Goal: Information Seeking & Learning: Learn about a topic

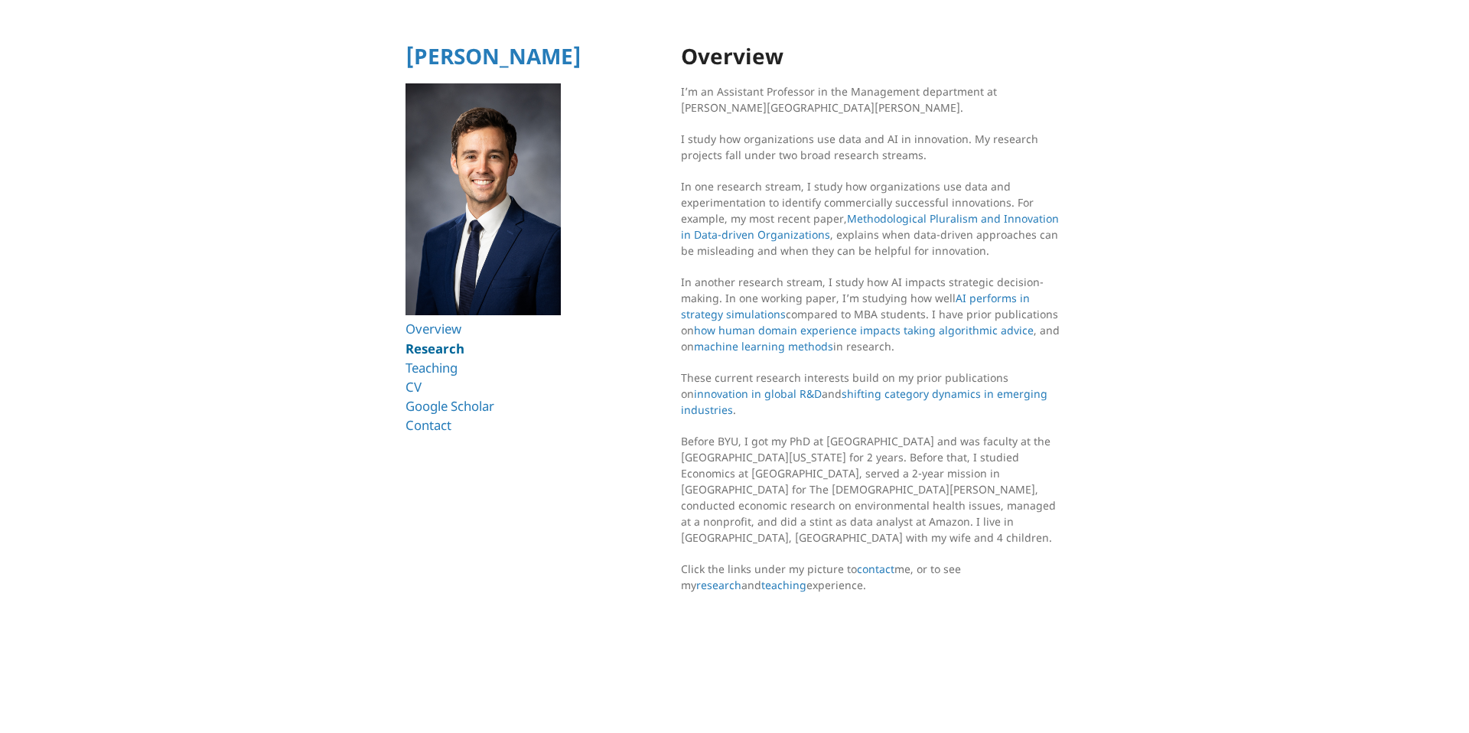
click at [446, 350] on link "Research" at bounding box center [434, 349] width 59 height 18
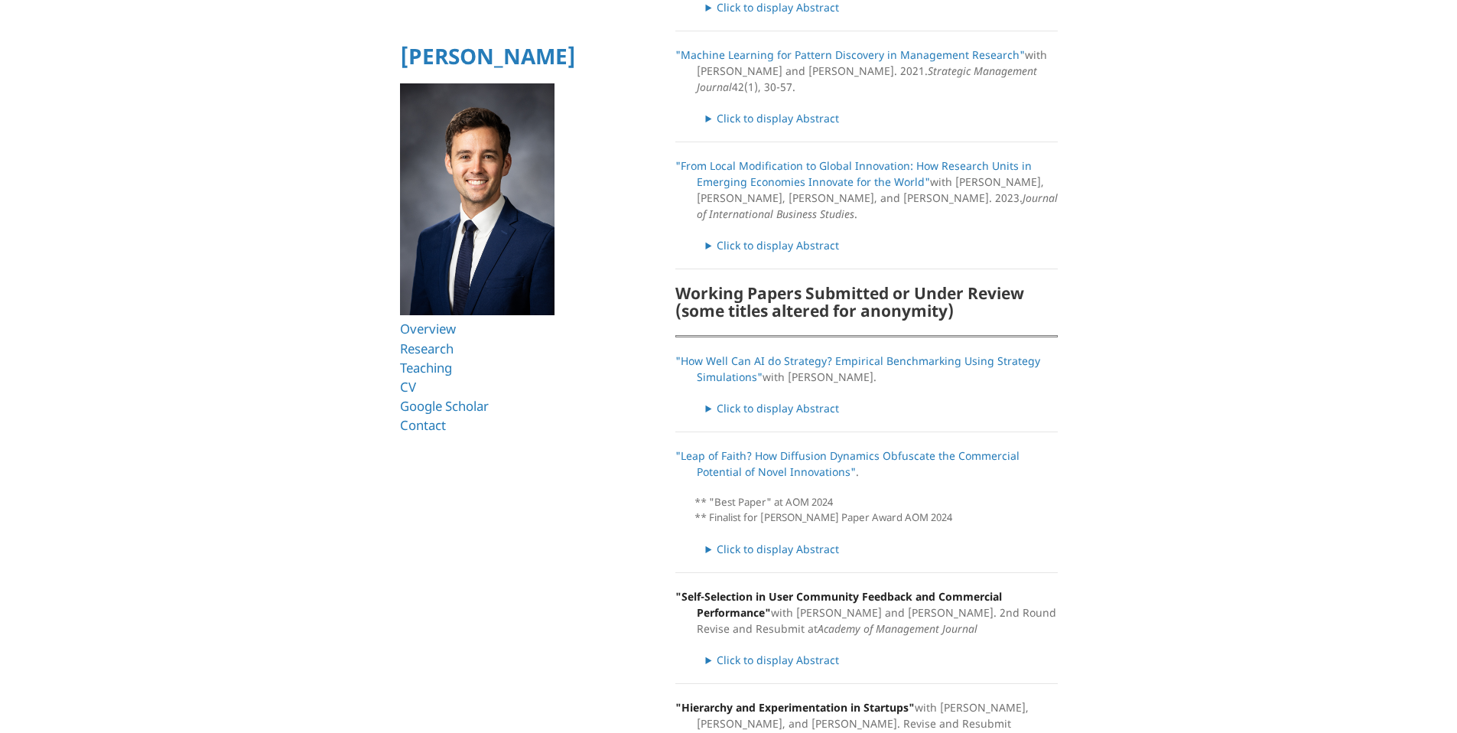
scroll to position [499, 0]
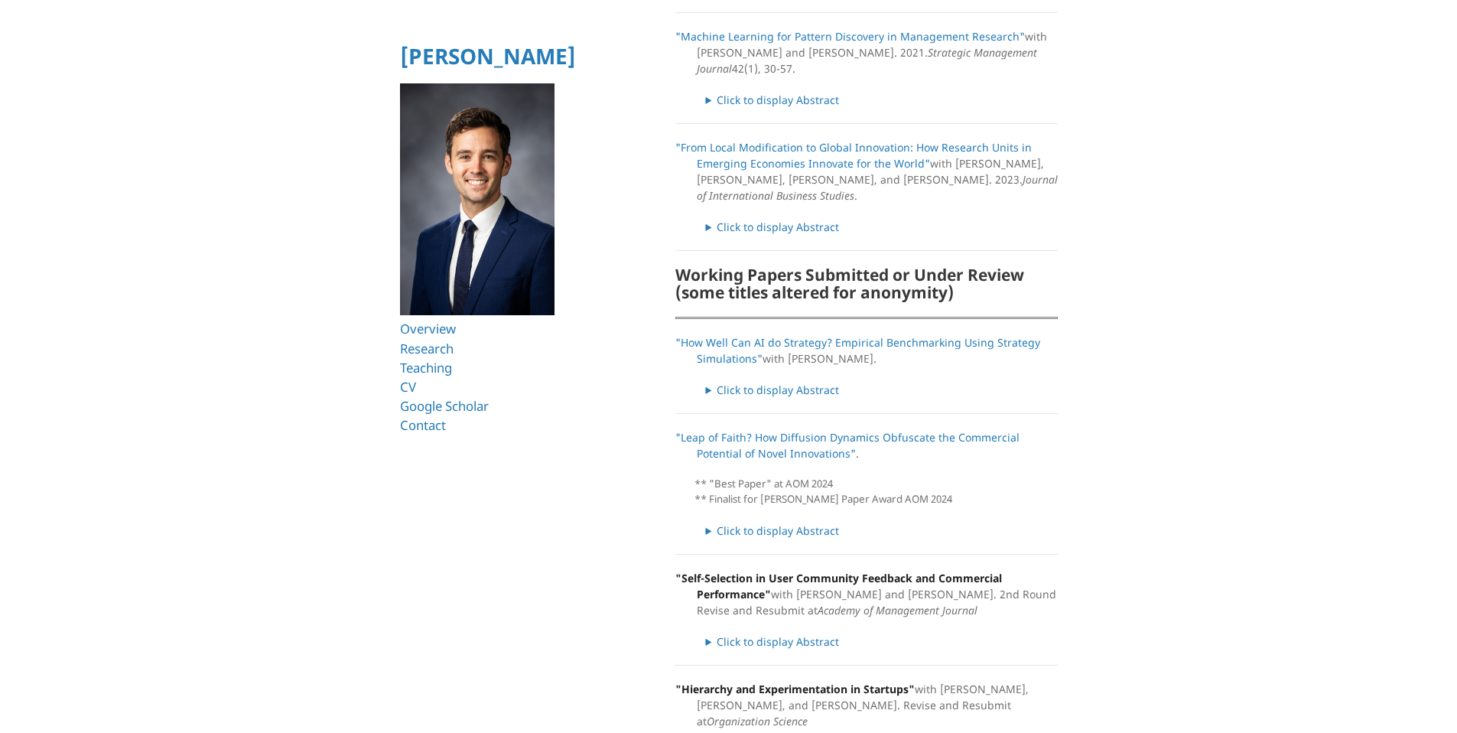
click at [804, 525] on section "Research Publications "Methodological Pluralism and Innovation in Data-Driven O…" at bounding box center [866, 387] width 382 height 1683
click at [801, 522] on summary "Click to display Abstract" at bounding box center [882, 530] width 352 height 16
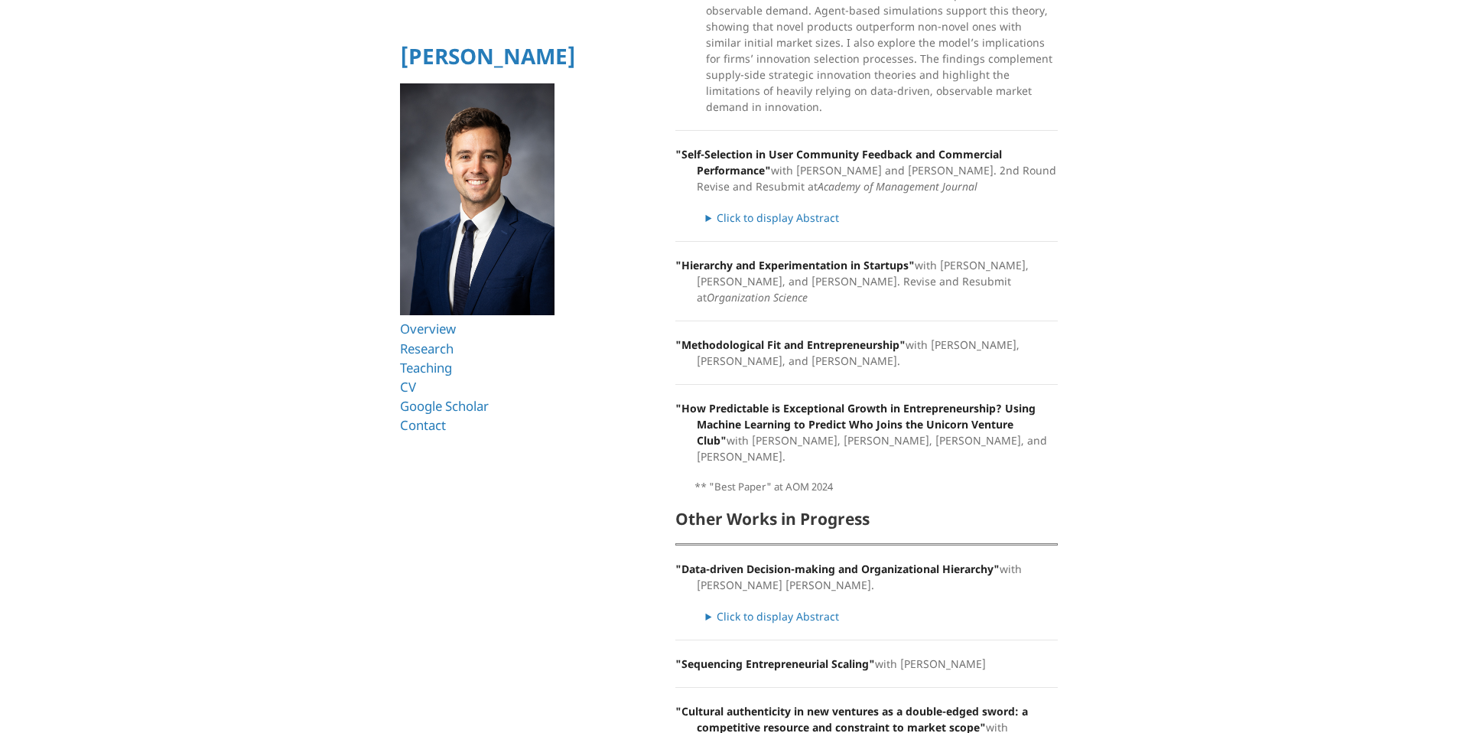
scroll to position [1187, 0]
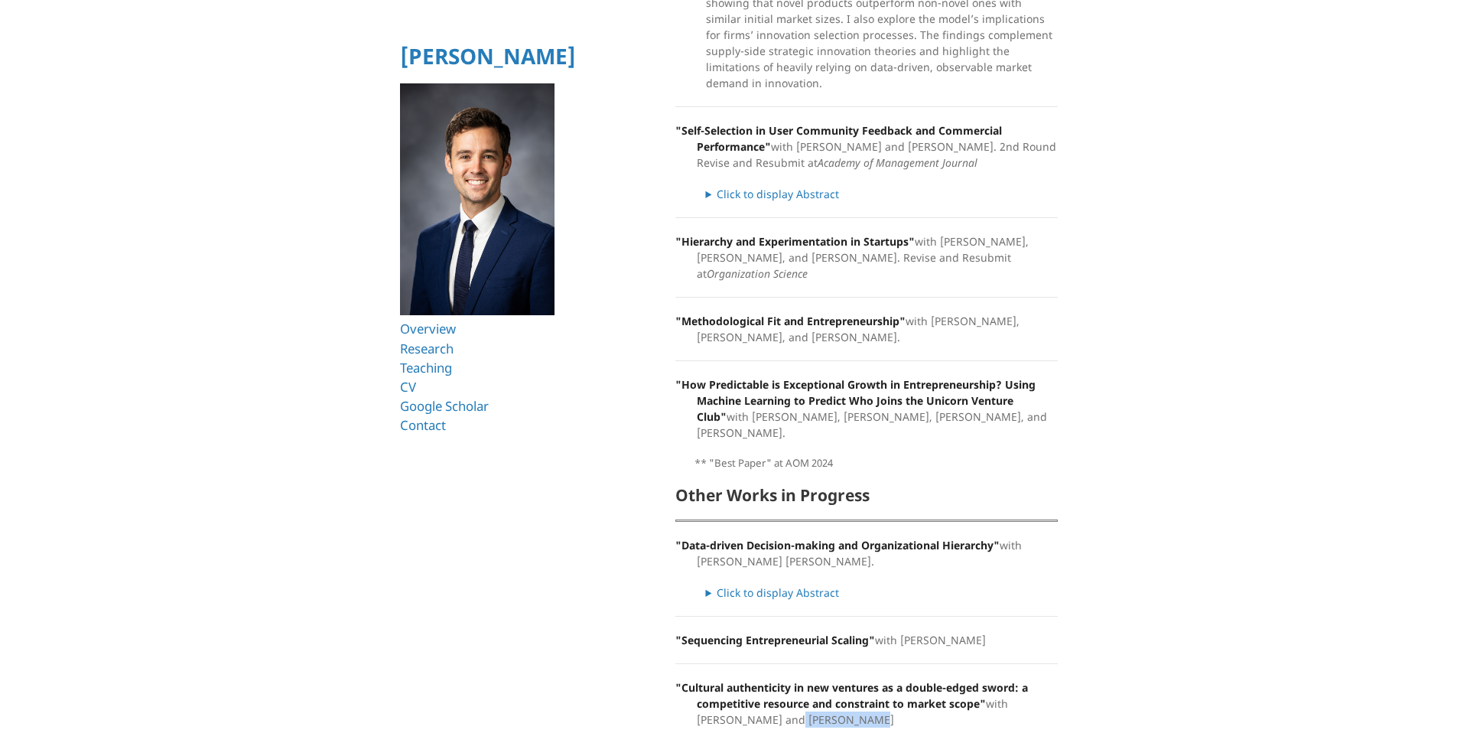
drag, startPoint x: 838, startPoint y: 678, endPoint x: 752, endPoint y: 672, distance: 86.7
click at [752, 679] on p ""Cultural authenticity in new ventures as a double-edged sword: a competitive r…" at bounding box center [866, 703] width 382 height 48
copy p "[PERSON_NAME]"
click at [410, 389] on link "CV" at bounding box center [408, 387] width 17 height 18
